Goal: Information Seeking & Learning: Learn about a topic

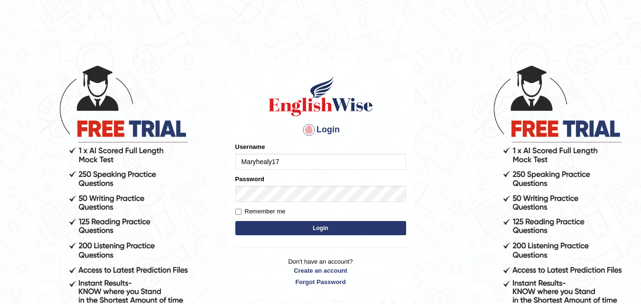
type input "Maryhealy17"
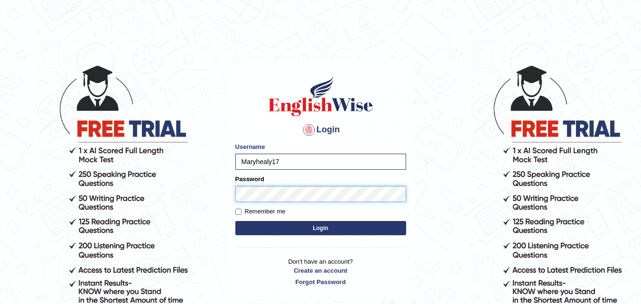
click at [235, 221] on button "Login" at bounding box center [320, 228] width 171 height 14
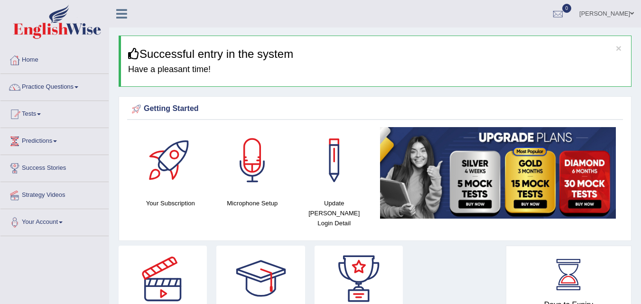
click at [37, 114] on link "Tests" at bounding box center [54, 113] width 108 height 24
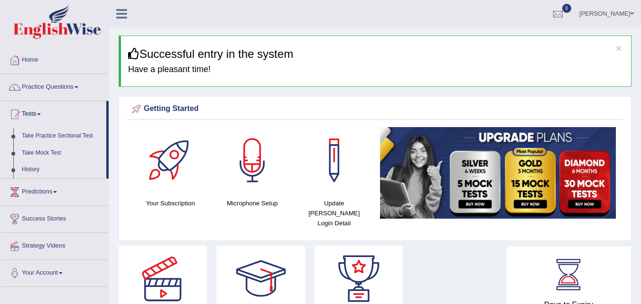
click at [50, 148] on link "Take Mock Test" at bounding box center [62, 153] width 89 height 17
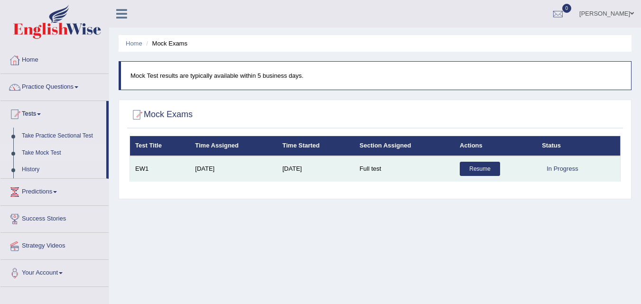
click at [474, 170] on link "Resume" at bounding box center [480, 169] width 40 height 14
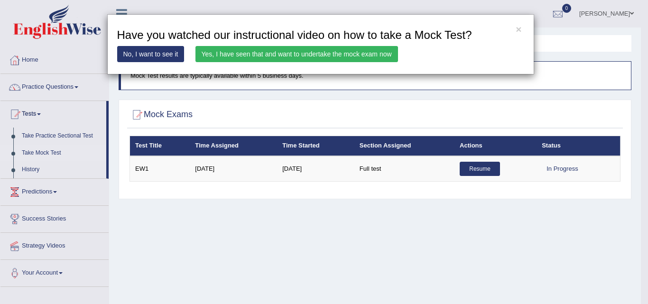
drag, startPoint x: 379, startPoint y: 50, endPoint x: 352, endPoint y: 53, distance: 26.7
click at [352, 53] on link "Yes, I have seen that and want to undertake the mock exam now" at bounding box center [296, 54] width 203 height 16
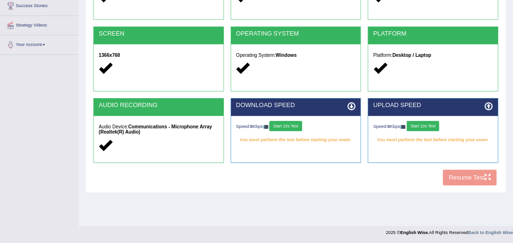
scroll to position [160, 0]
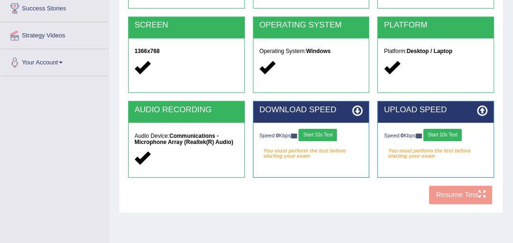
click at [447, 133] on button "Start 10s Test" at bounding box center [442, 135] width 38 height 12
click at [319, 134] on button "Start 10s Test" at bounding box center [317, 135] width 38 height 12
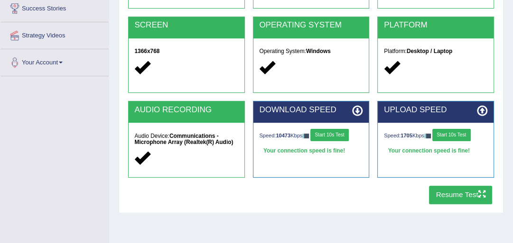
click at [446, 189] on button "Resume Test" at bounding box center [460, 195] width 63 height 19
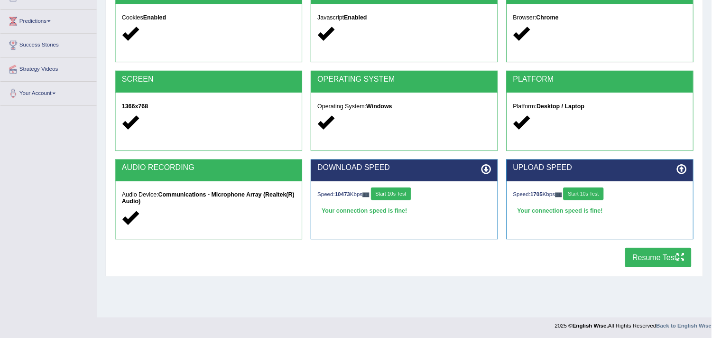
scroll to position [118, 0]
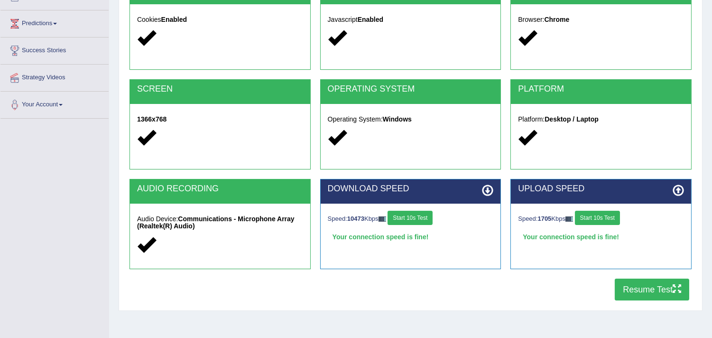
click at [89, 131] on div "Toggle navigation Home Practice Questions Speaking Practice Read Aloud Repeat S…" at bounding box center [356, 128] width 712 height 493
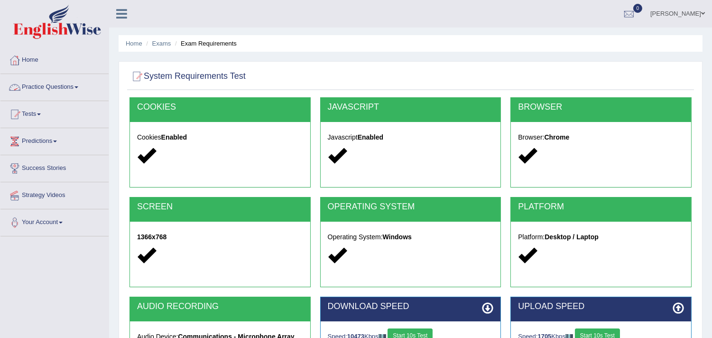
click at [61, 87] on link "Practice Questions" at bounding box center [54, 86] width 108 height 24
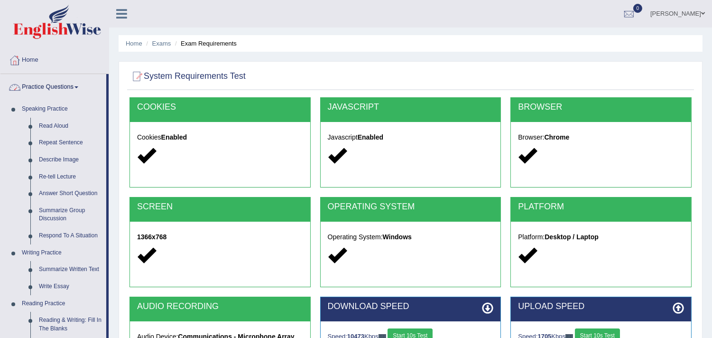
click at [61, 87] on link "Practice Questions" at bounding box center [53, 86] width 106 height 24
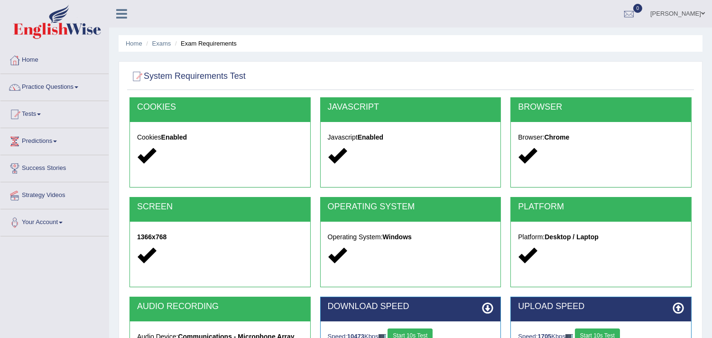
click at [61, 87] on link "Practice Questions" at bounding box center [54, 86] width 108 height 24
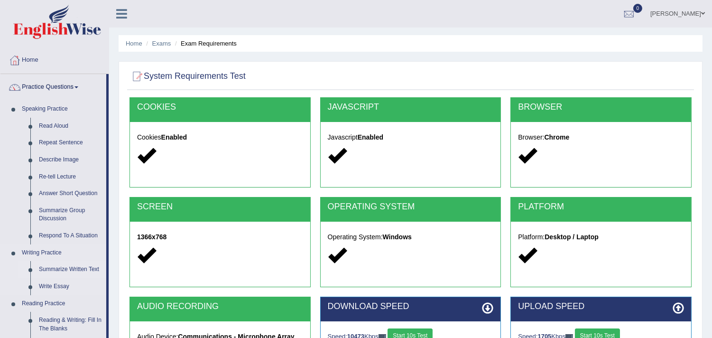
click at [73, 264] on link "Summarize Written Text" at bounding box center [71, 269] width 72 height 17
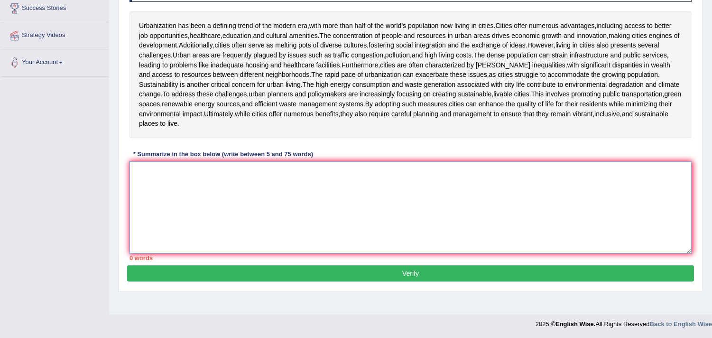
click at [535, 233] on textarea at bounding box center [411, 207] width 562 height 92
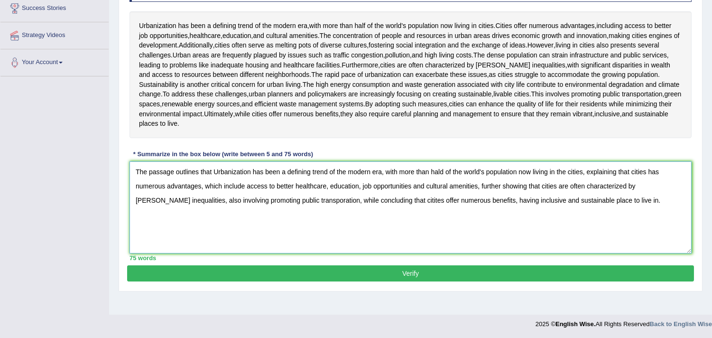
type textarea "The passage outlines that Urbanization has been a defining trend of the modern …"
click at [516, 275] on button "Verify" at bounding box center [410, 273] width 567 height 16
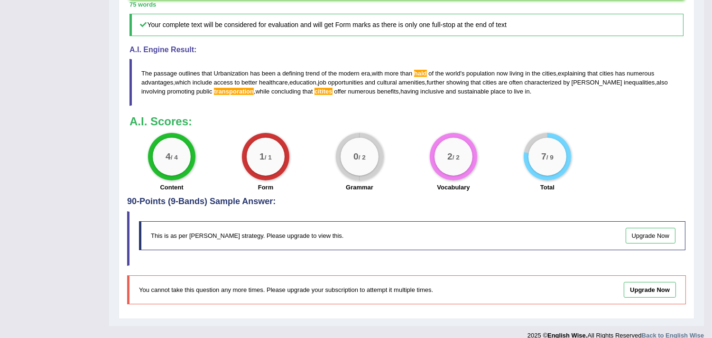
scroll to position [411, 0]
